Goal: Information Seeking & Learning: Learn about a topic

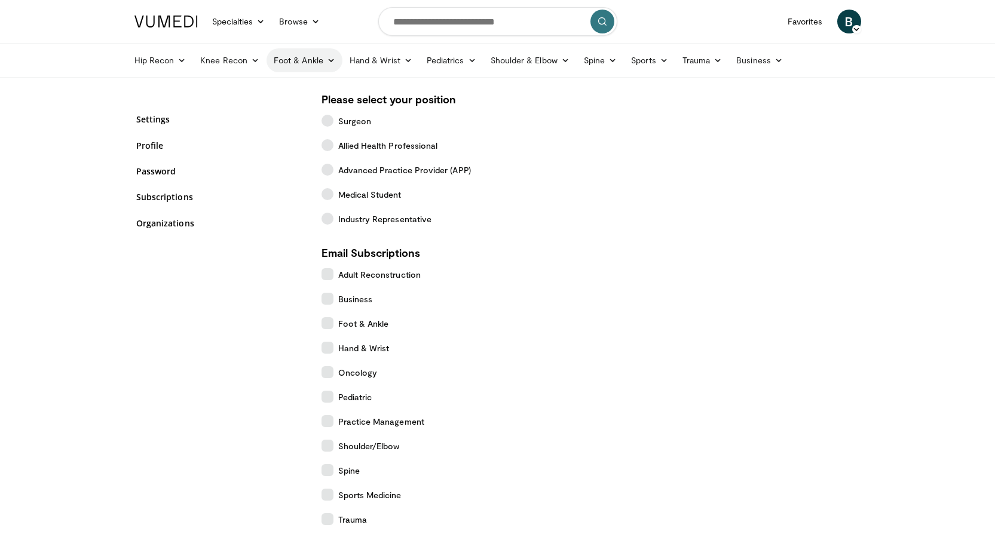
click at [290, 68] on link "Foot & Ankle" at bounding box center [304, 60] width 76 height 24
click at [294, 88] on link "Forefoot" at bounding box center [338, 88] width 142 height 19
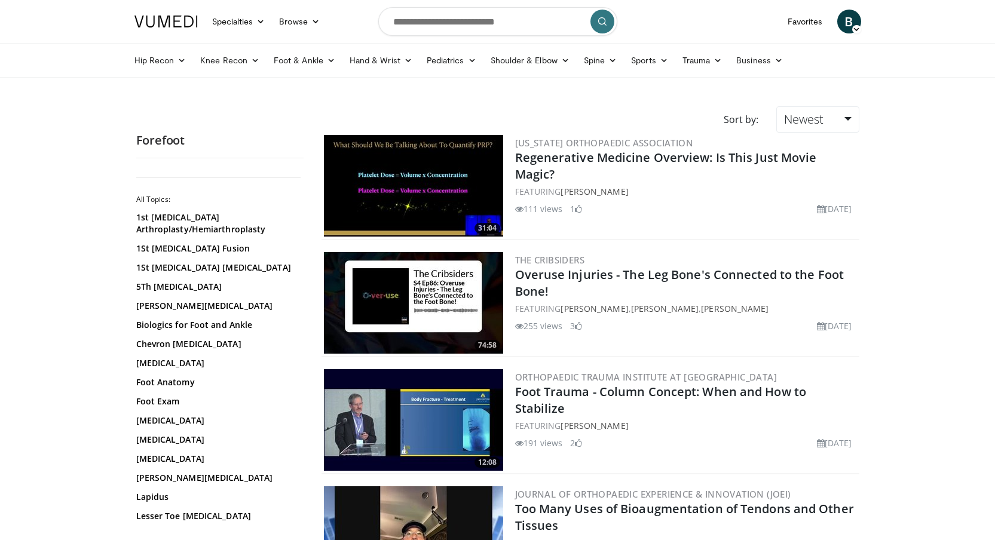
click at [288, 60] on link "Foot & Ankle" at bounding box center [304, 60] width 76 height 24
click at [303, 106] on link "Midfoot" at bounding box center [338, 107] width 142 height 19
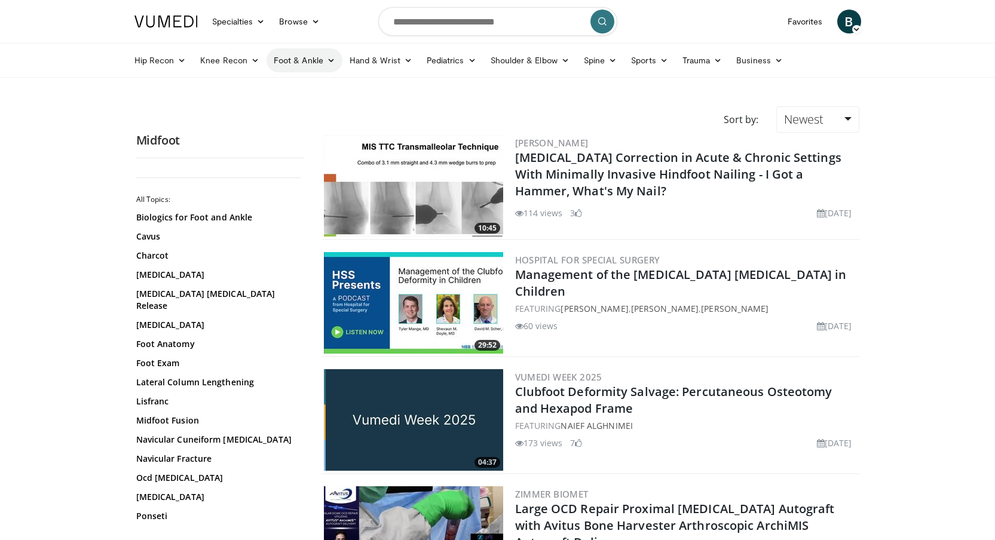
click at [294, 58] on link "Foot & Ankle" at bounding box center [304, 60] width 76 height 24
click at [291, 124] on link "Hindfoot" at bounding box center [338, 126] width 142 height 19
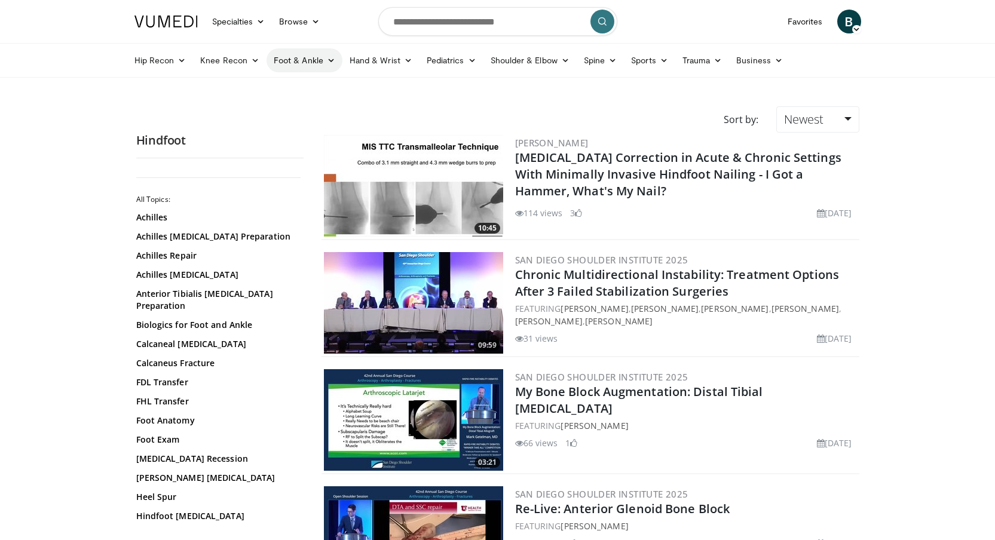
click at [290, 58] on link "Foot & Ankle" at bounding box center [304, 60] width 76 height 24
click at [293, 145] on link "Ankle" at bounding box center [338, 145] width 142 height 19
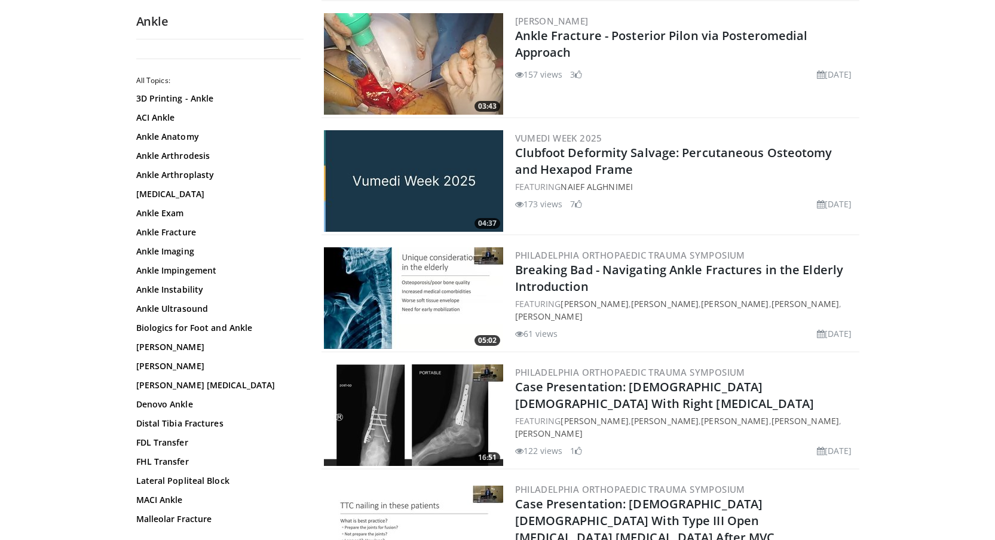
scroll to position [241, 0]
